Goal: Information Seeking & Learning: Learn about a topic

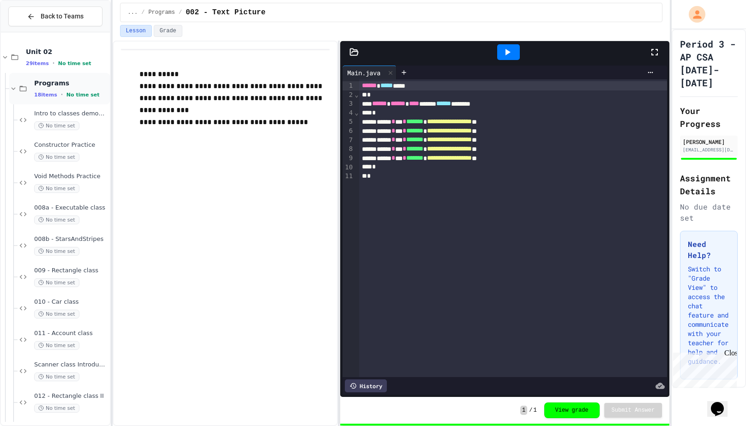
click at [54, 78] on div "Programs 18 items • No time set" at bounding box center [59, 88] width 101 height 31
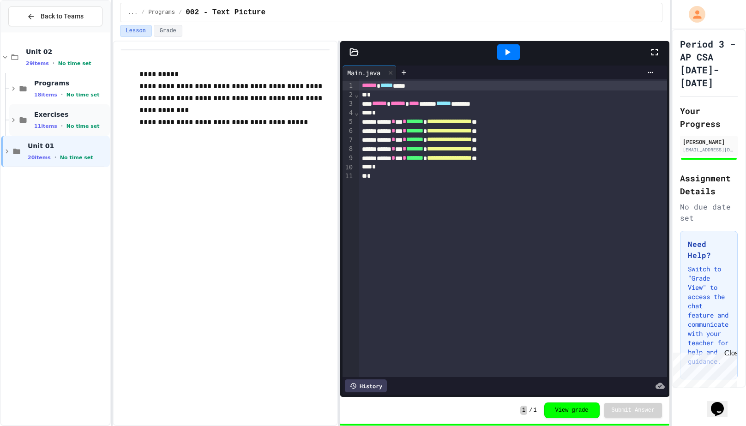
click at [54, 118] on span "Exercises" at bounding box center [71, 114] width 74 height 8
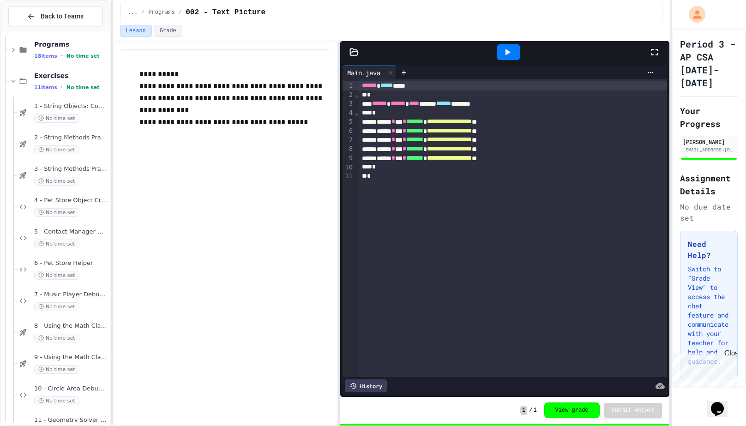
scroll to position [46, 0]
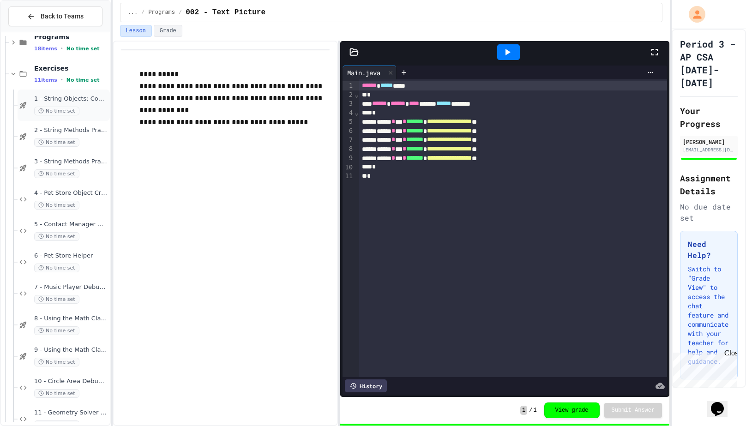
click at [57, 98] on span "1 - String Objects: Concatenation, Literals, and More" at bounding box center [71, 99] width 74 height 8
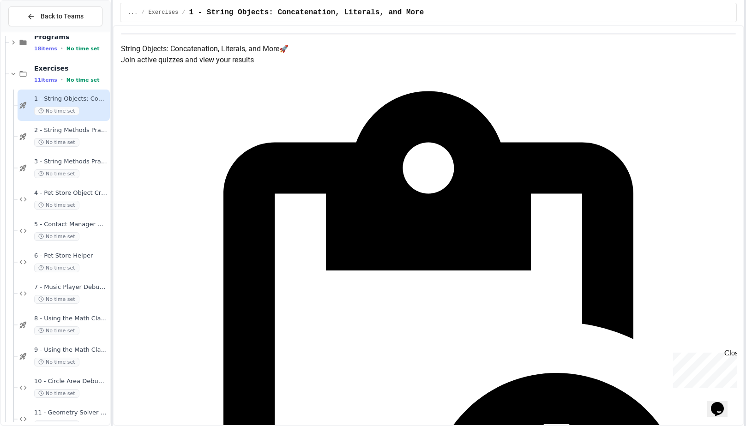
click at [746, 229] on div "Back to Teams Unit 02 29 items • No time set Programs 18 items • No time set Ex…" at bounding box center [373, 213] width 746 height 426
click at [81, 137] on div "2 - String Methods Practice I No time set" at bounding box center [71, 137] width 74 height 20
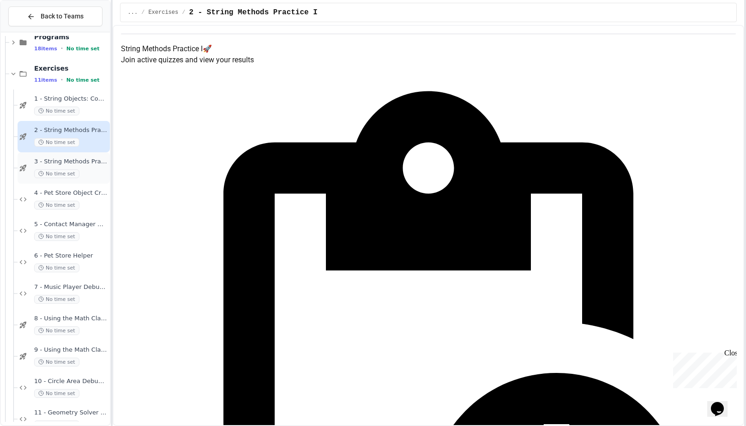
click at [69, 168] on div "3 - String Methods Practice II No time set" at bounding box center [71, 168] width 74 height 20
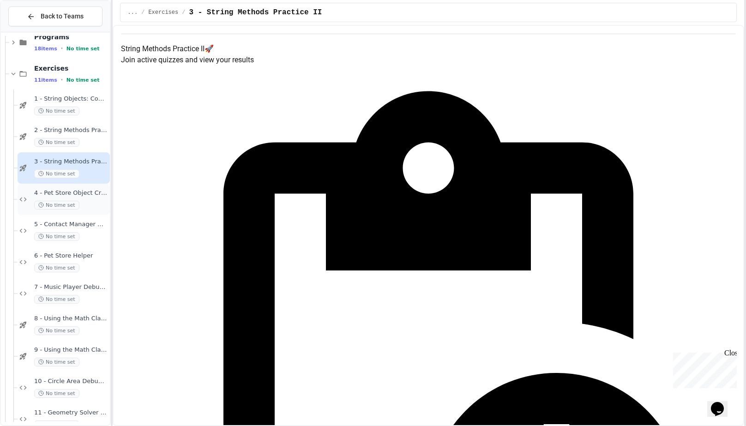
click at [71, 195] on span "4 - Pet Store Object Creator" at bounding box center [71, 193] width 74 height 8
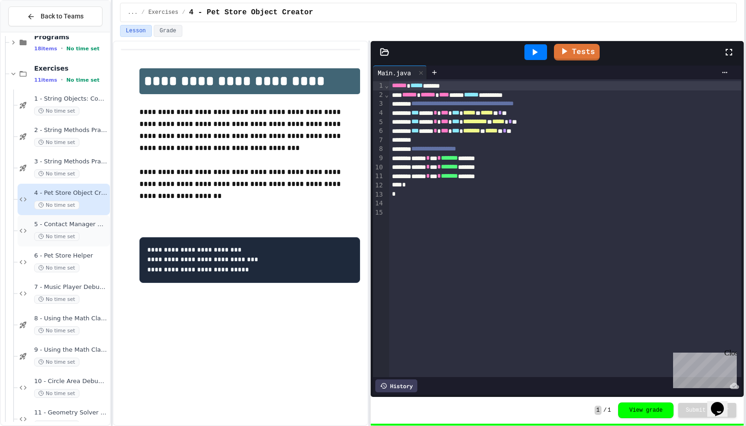
click at [70, 228] on span "5 - Contact Manager Debug" at bounding box center [71, 225] width 74 height 8
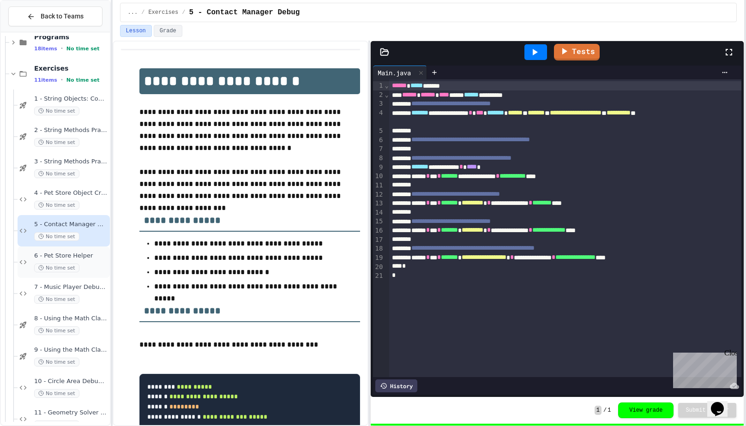
click at [75, 253] on span "6 - Pet Store Helper" at bounding box center [71, 256] width 74 height 8
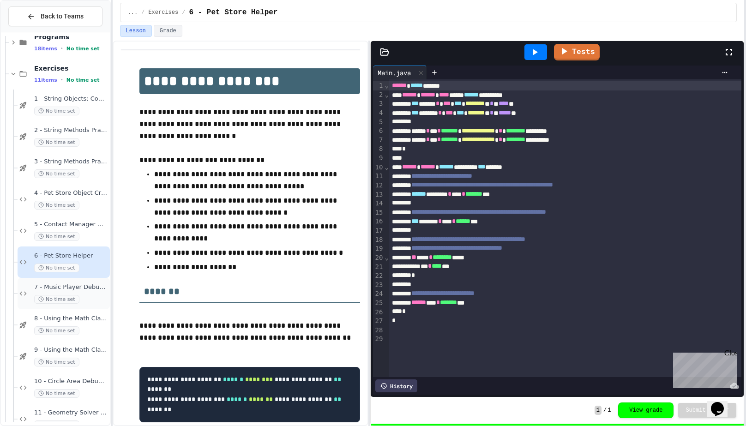
click at [84, 289] on span "7 - Music Player Debugger" at bounding box center [71, 287] width 74 height 8
